Goal: Task Accomplishment & Management: Manage account settings

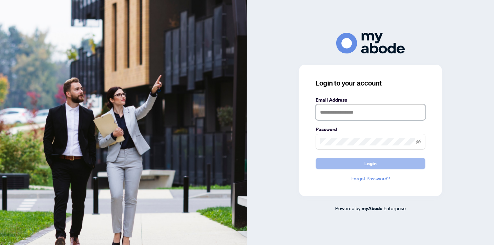
type input "**********"
click at [369, 166] on span "Login" at bounding box center [370, 163] width 12 height 11
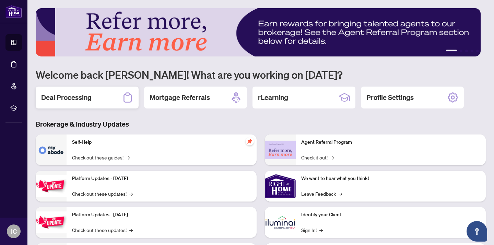
click at [64, 98] on h2 "Deal Processing" at bounding box center [66, 98] width 50 height 10
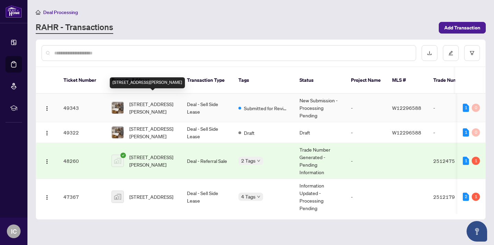
click at [137, 104] on span "[STREET_ADDRESS][PERSON_NAME]" at bounding box center [152, 107] width 47 height 15
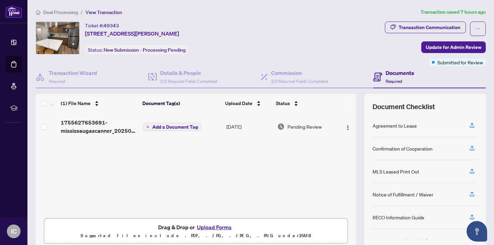
click at [208, 227] on button "Upload Forms" at bounding box center [214, 227] width 39 height 9
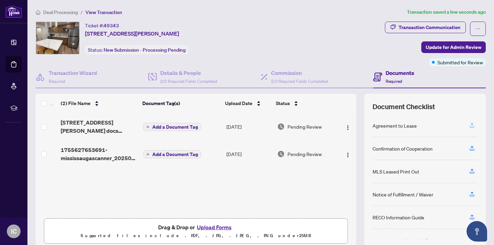
click at [469, 125] on icon "button" at bounding box center [472, 125] width 6 height 6
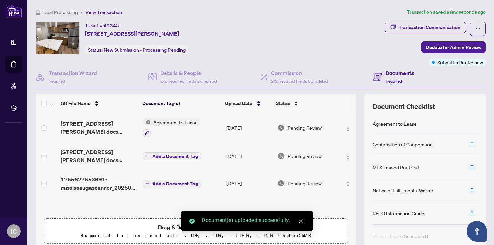
click at [469, 144] on icon "button" at bounding box center [472, 144] width 6 height 6
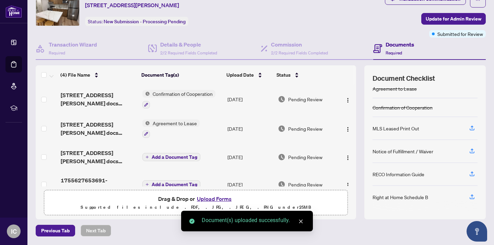
scroll to position [29, 0]
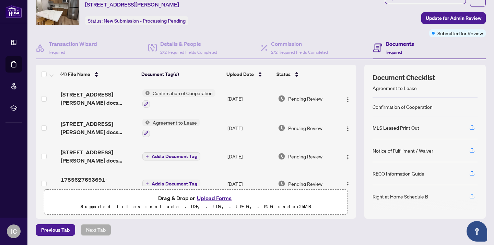
click at [469, 196] on icon "button" at bounding box center [472, 196] width 6 height 6
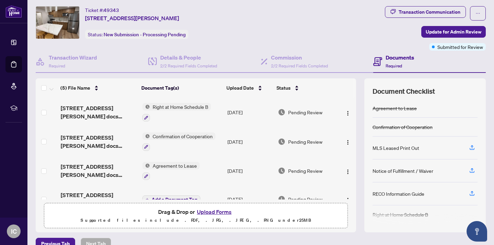
scroll to position [0, 0]
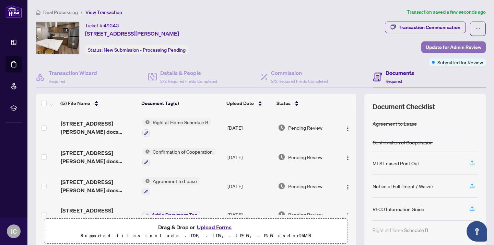
click at [430, 47] on span "Update for Admin Review" at bounding box center [453, 47] width 56 height 11
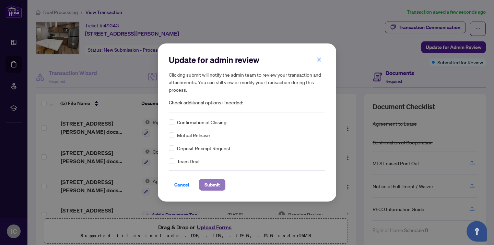
click at [207, 183] on span "Submit" at bounding box center [211, 185] width 15 height 11
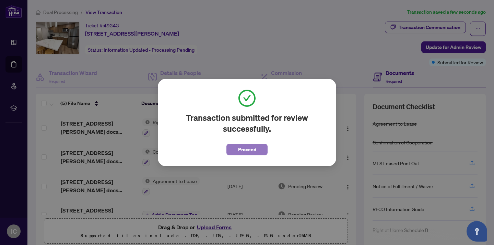
click at [239, 150] on span "Proceed" at bounding box center [247, 149] width 18 height 11
